Goal: Information Seeking & Learning: Learn about a topic

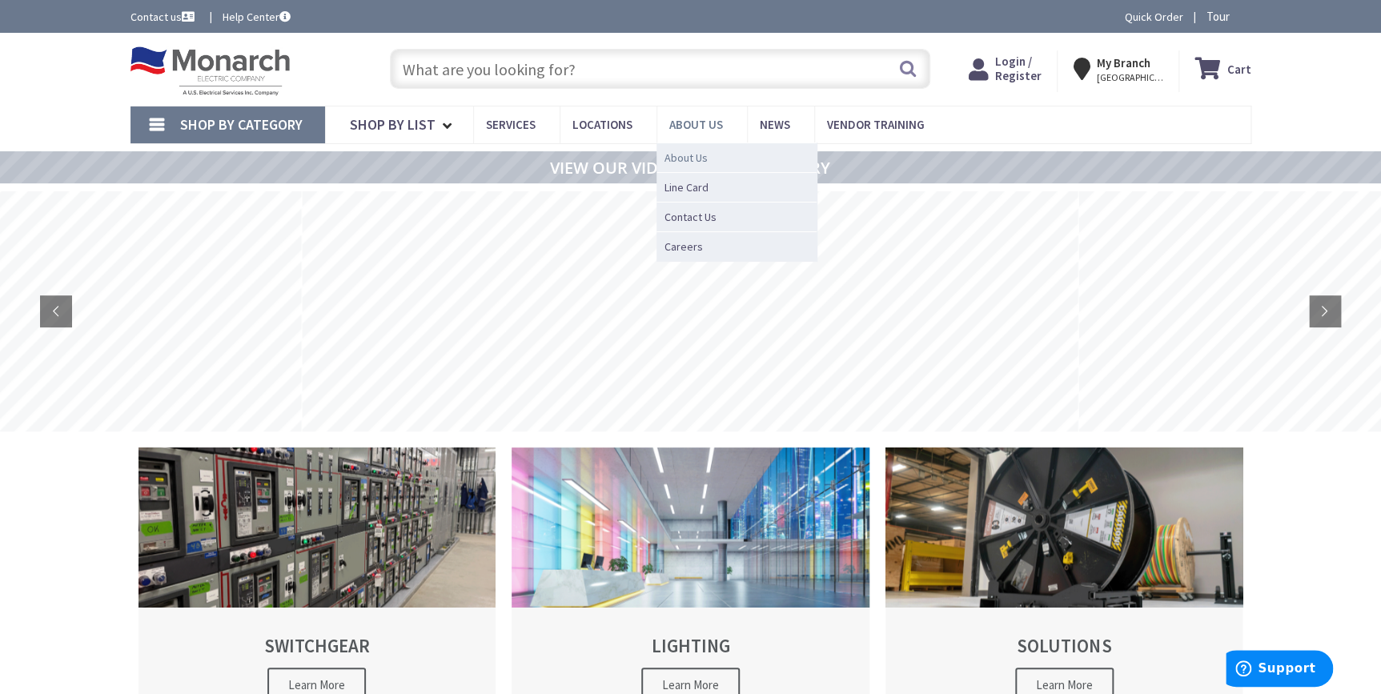
click at [684, 155] on span "About Us" at bounding box center [685, 158] width 43 height 16
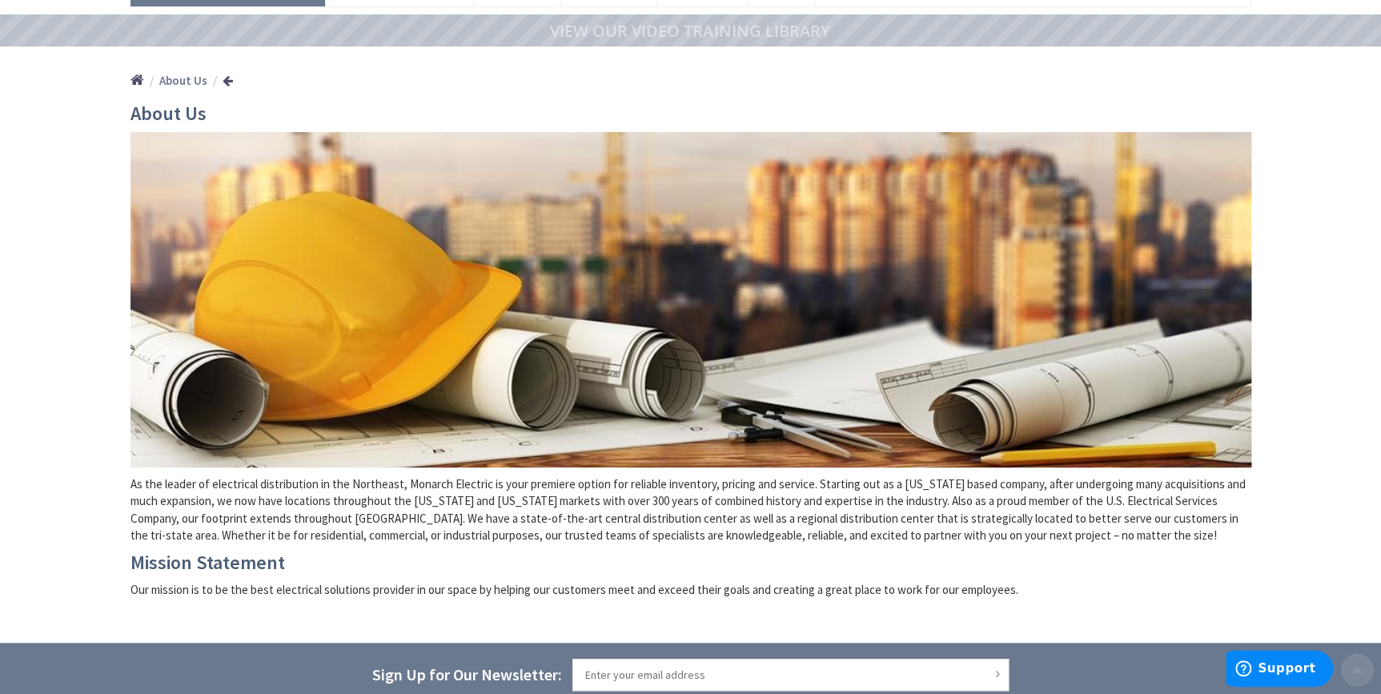
scroll to position [145, 0]
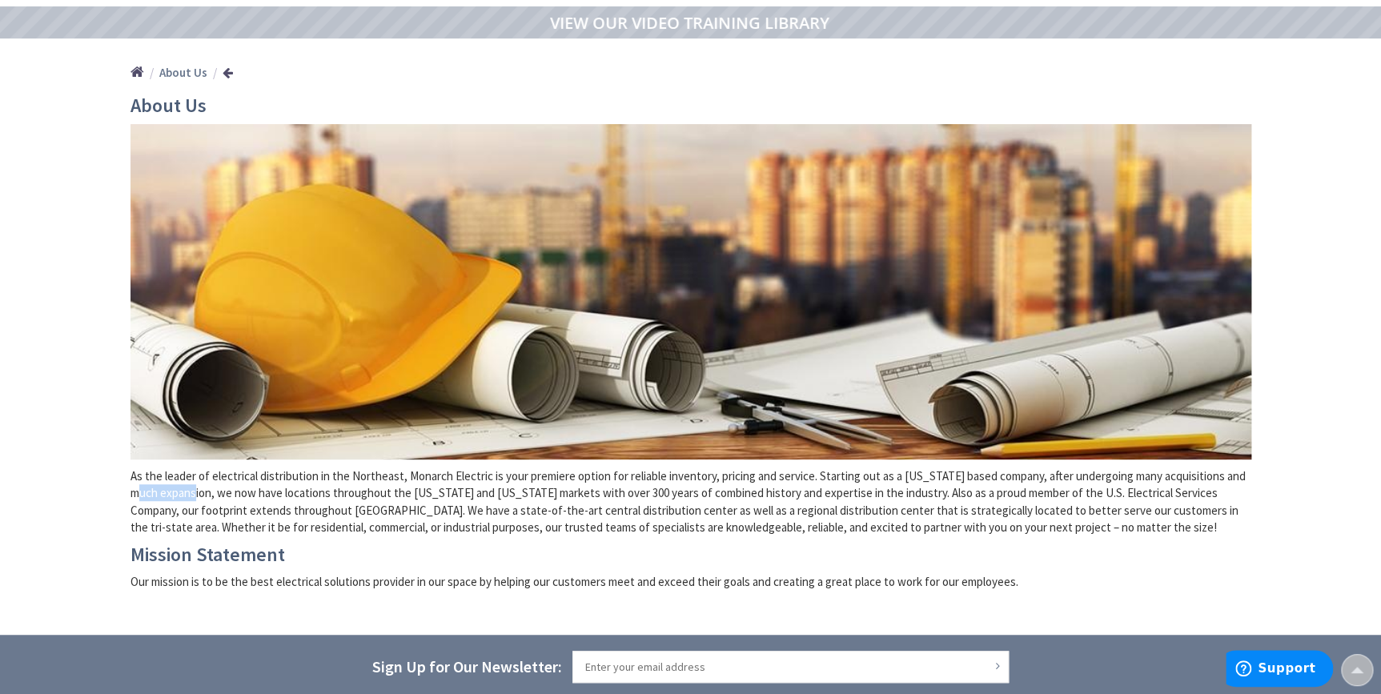
drag, startPoint x: 142, startPoint y: 490, endPoint x: 196, endPoint y: 494, distance: 53.8
click at [196, 494] on p "As the leader of electrical distribution in the Northeast, Monarch Electric is …" at bounding box center [690, 502] width 1121 height 69
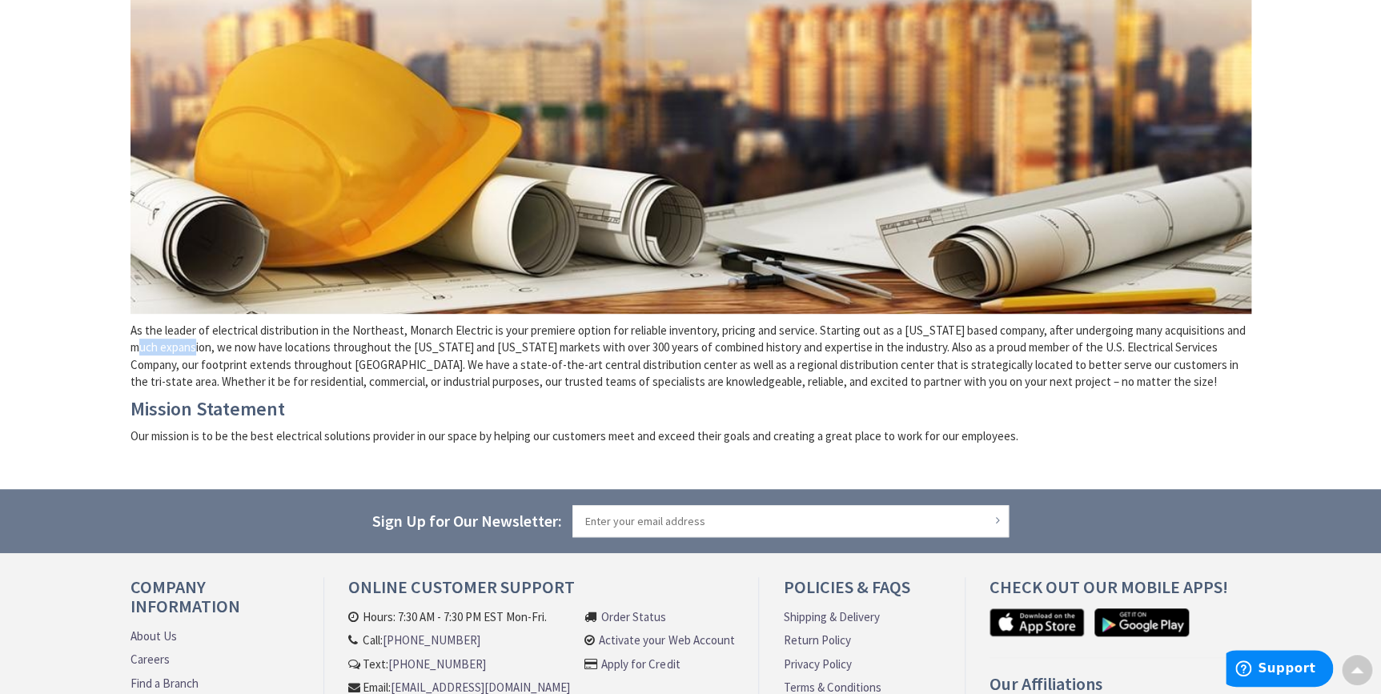
scroll to position [363, 0]
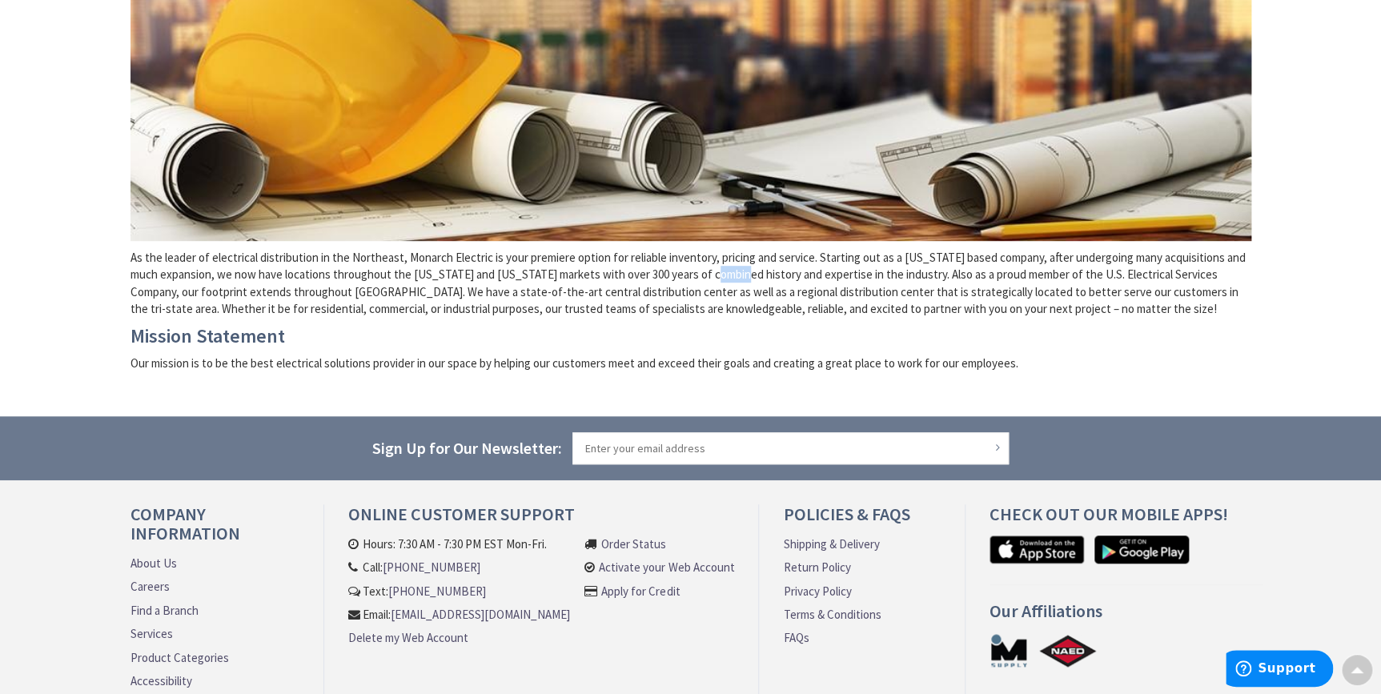
drag, startPoint x: 724, startPoint y: 280, endPoint x: 744, endPoint y: 282, distance: 20.1
click at [744, 282] on p "As the leader of electrical distribution in the Northeast, Monarch Electric is …" at bounding box center [690, 283] width 1121 height 69
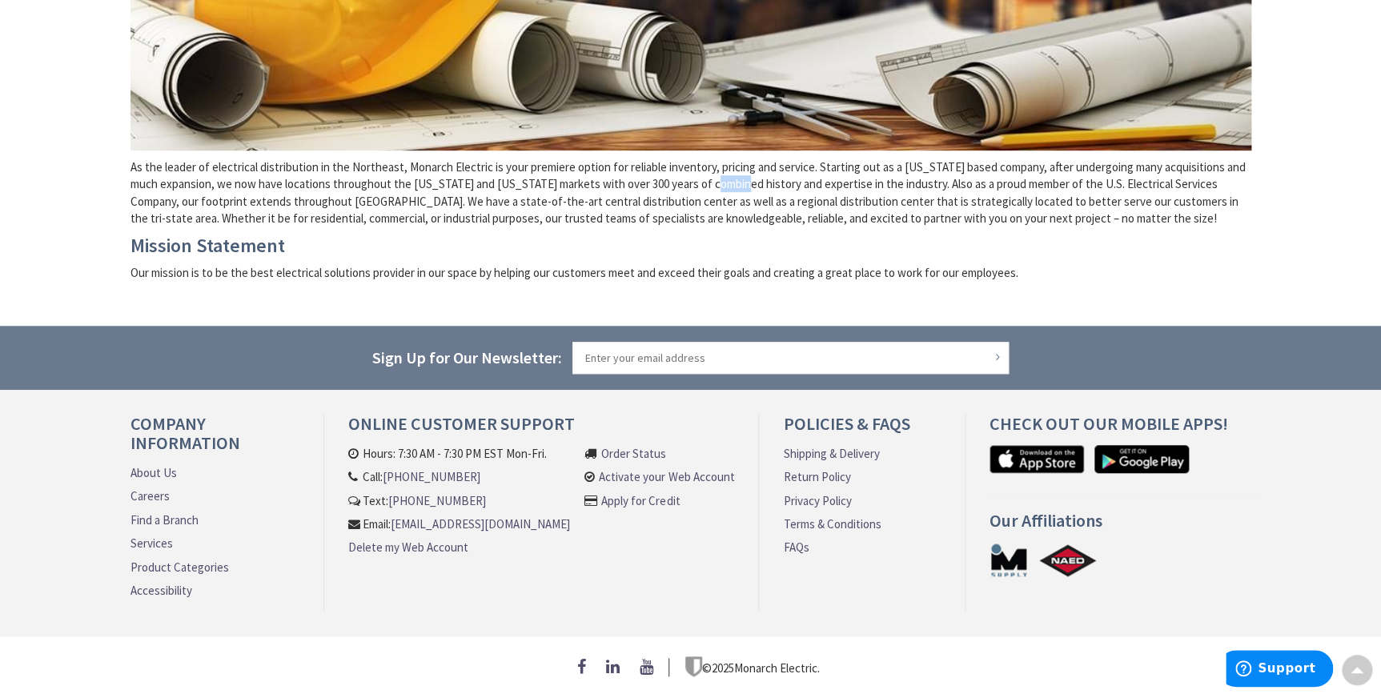
scroll to position [0, 0]
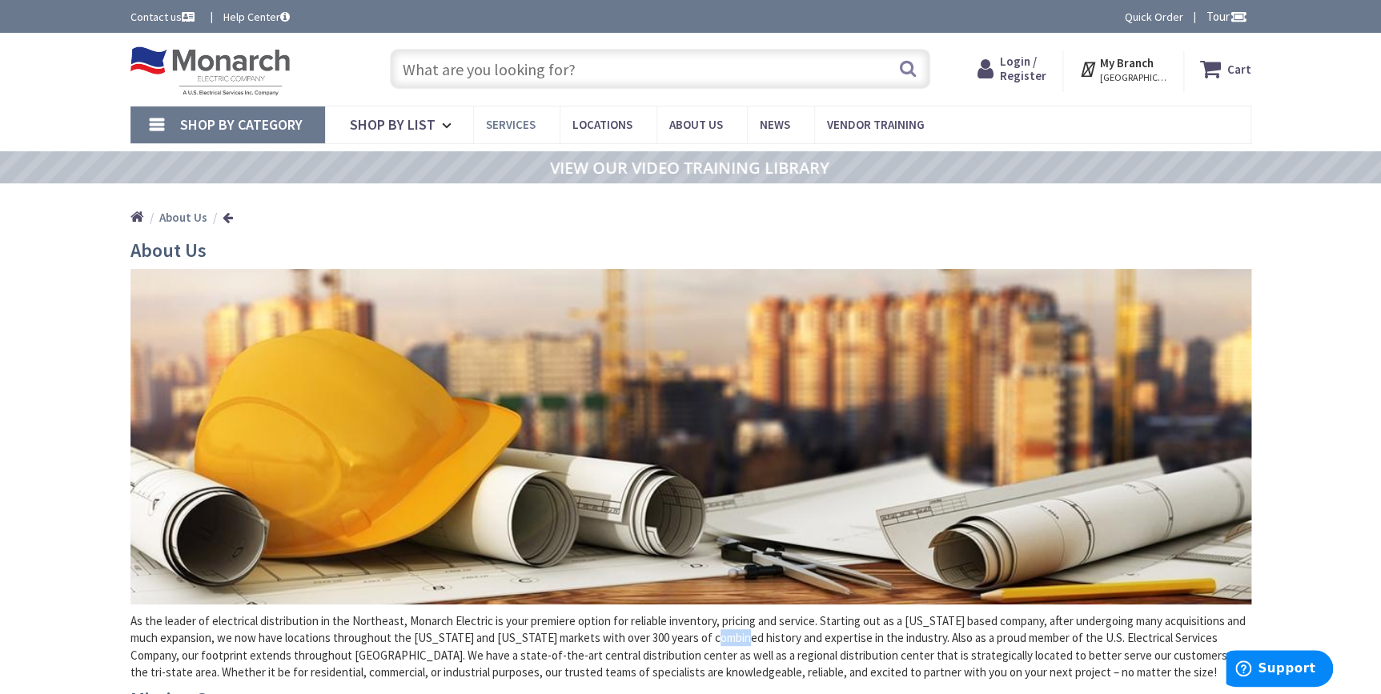
click at [520, 120] on span "Services" at bounding box center [511, 124] width 50 height 15
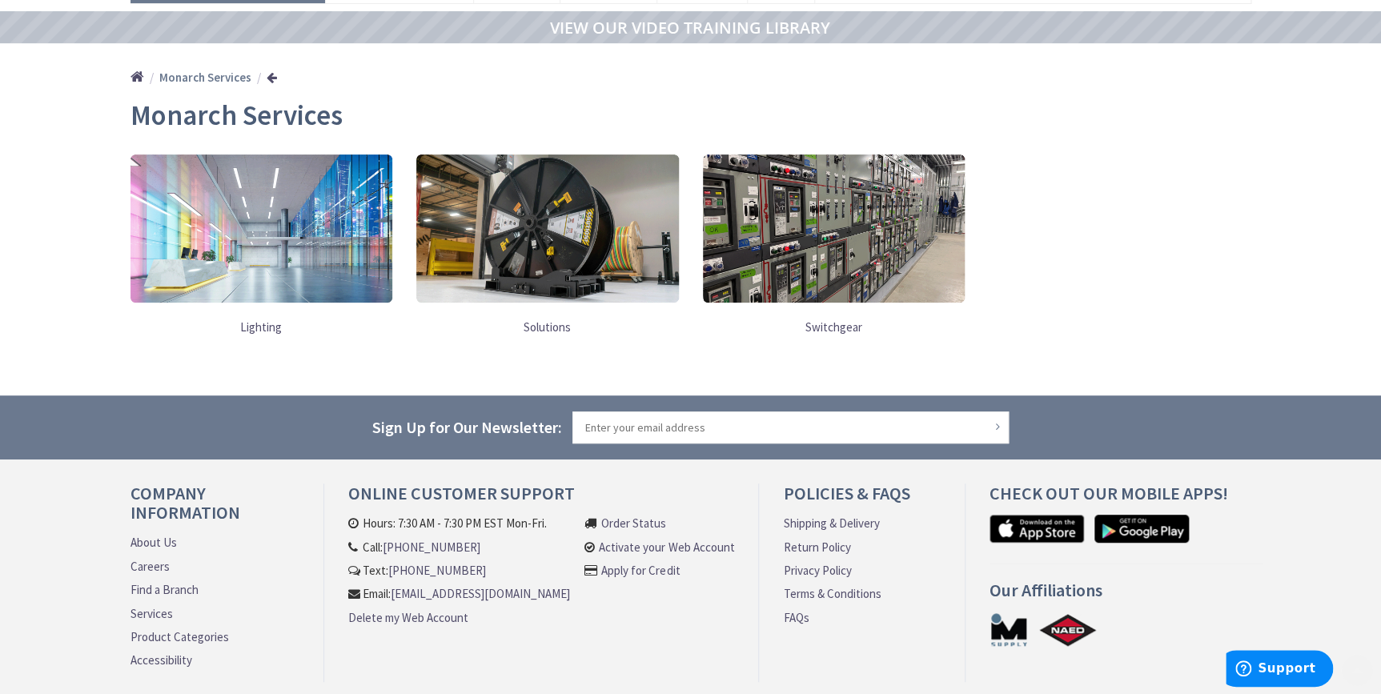
scroll to position [145, 0]
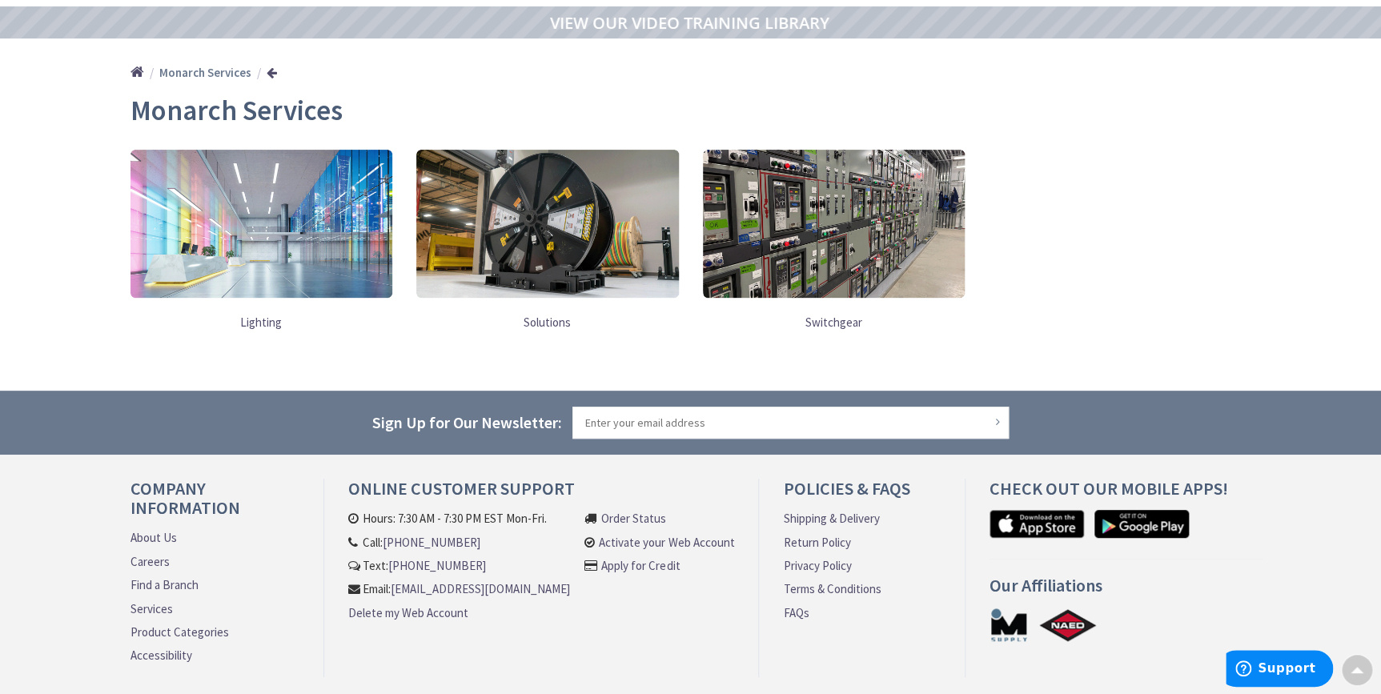
click at [767, 179] on img at bounding box center [834, 223] width 263 height 147
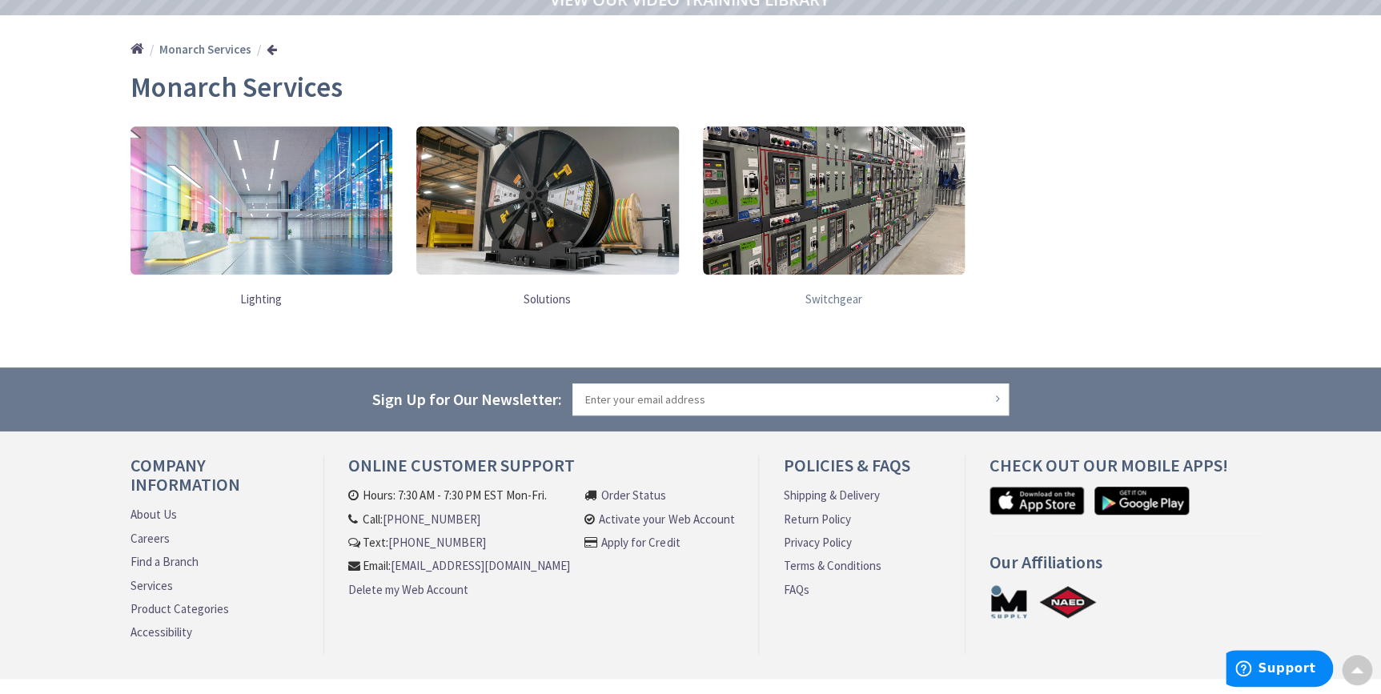
scroll to position [143, 0]
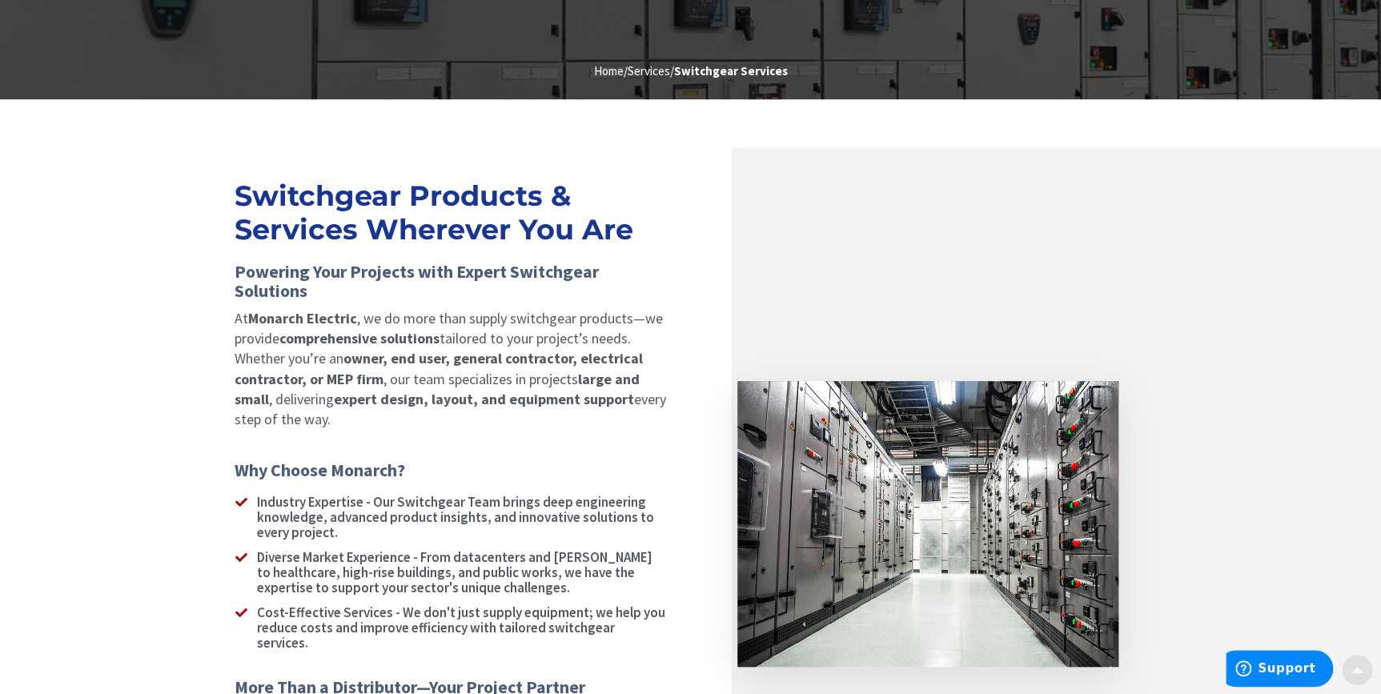
scroll to position [363, 0]
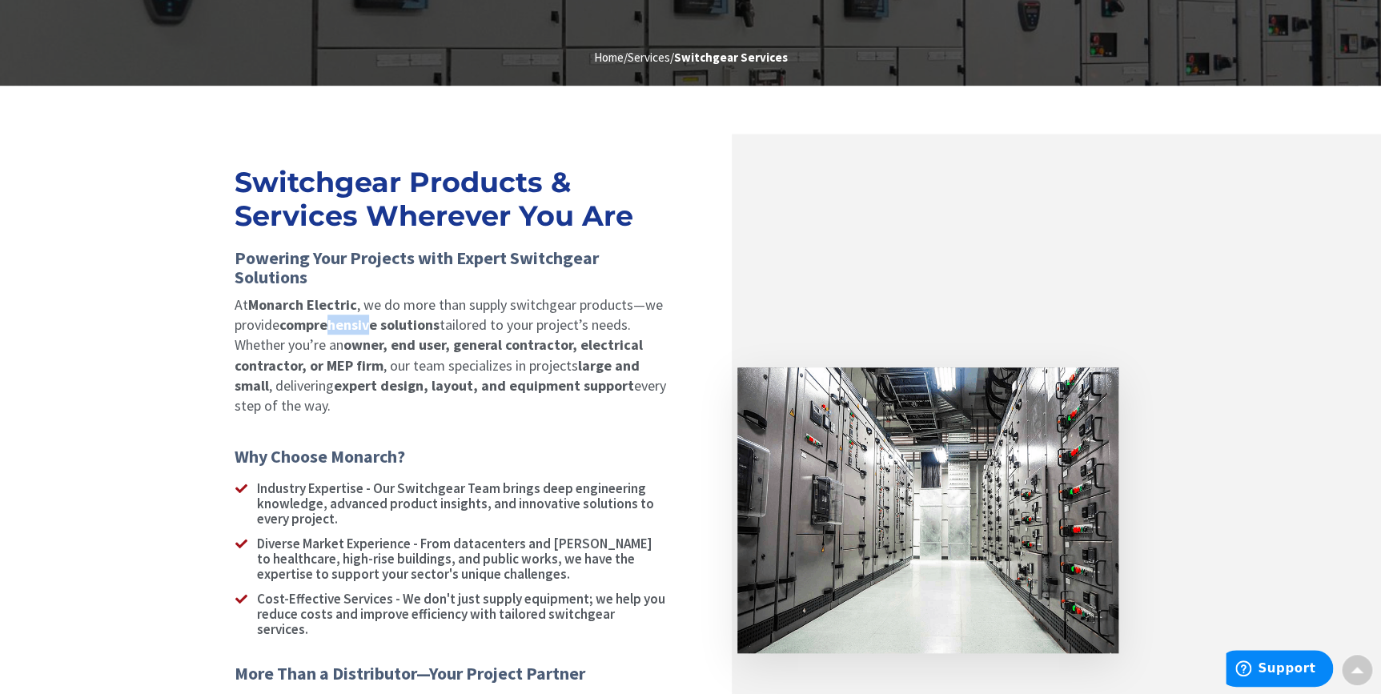
drag, startPoint x: 329, startPoint y: 319, endPoint x: 370, endPoint y: 319, distance: 40.8
click at [370, 319] on strong "comprehensive solutions" at bounding box center [359, 324] width 160 height 18
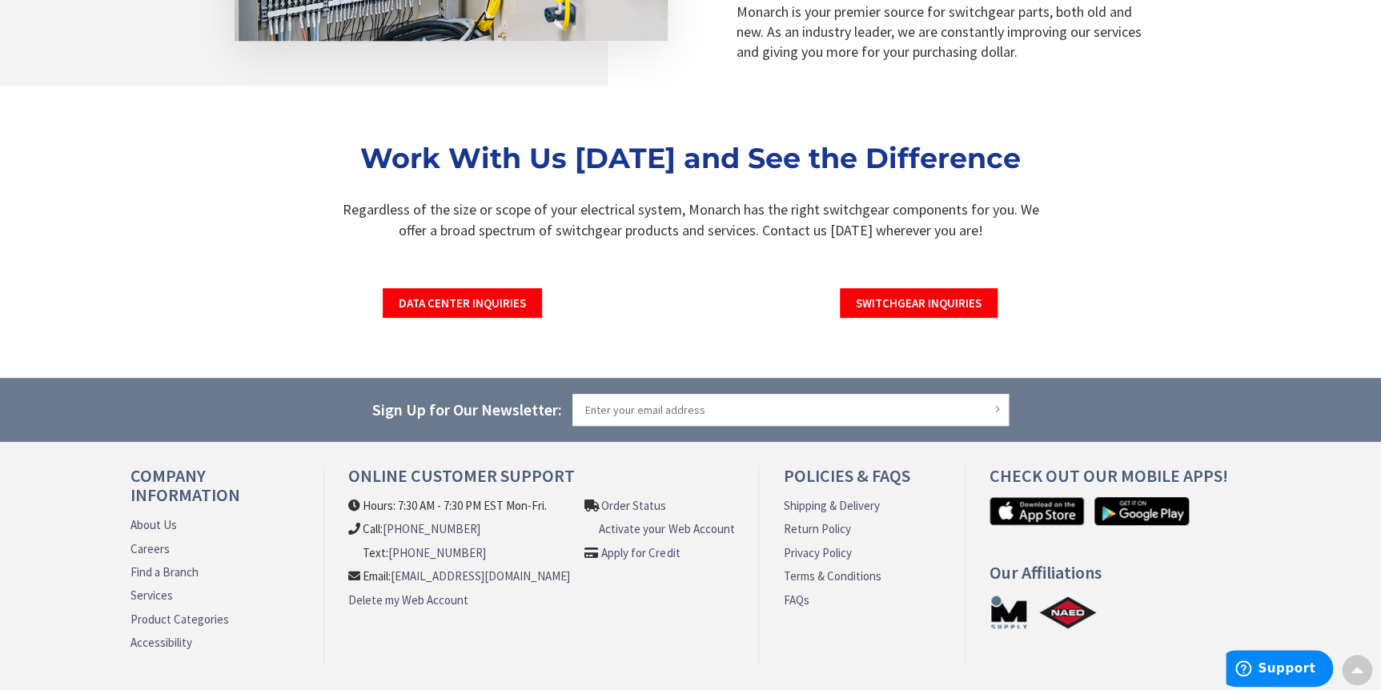
scroll to position [2984, 0]
